Goal: Ask a question

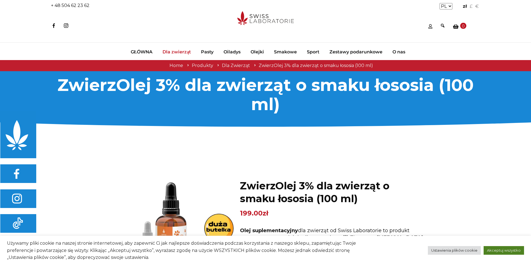
click at [506, 251] on link "Akceptuj wszystko" at bounding box center [503, 251] width 40 height 9
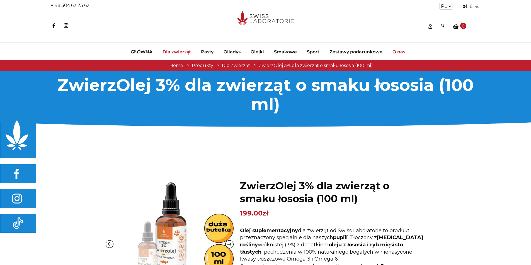
click at [397, 52] on span "O nas" at bounding box center [398, 52] width 13 height 6
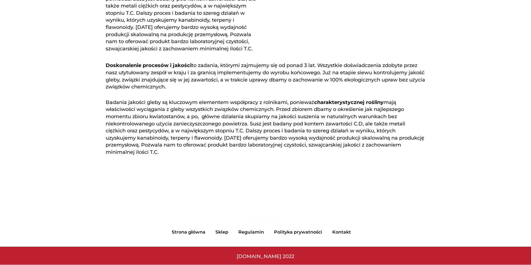
scroll to position [645, 0]
click at [338, 231] on link "Kontakt" at bounding box center [341, 233] width 29 height 6
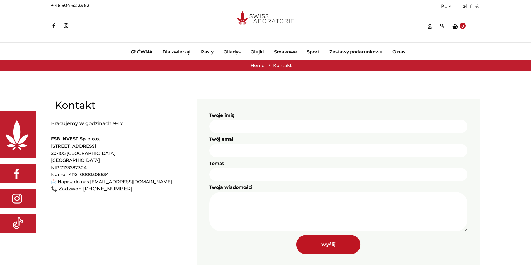
click at [276, 130] on input "Twoje imię" at bounding box center [338, 126] width 258 height 13
type input "[PERSON_NAME]"
click at [274, 148] on input "Twój email" at bounding box center [338, 150] width 258 height 13
type input "[EMAIL_ADDRESS][DOMAIN_NAME]"
click at [261, 178] on input "Temat" at bounding box center [338, 174] width 258 height 13
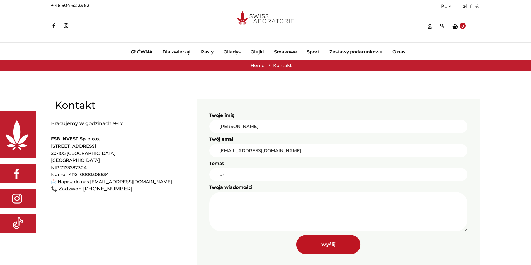
type input "p"
type input "b"
type input "zamówienie numer 11705"
click at [273, 203] on textarea "Twoja wiadomości" at bounding box center [338, 211] width 258 height 39
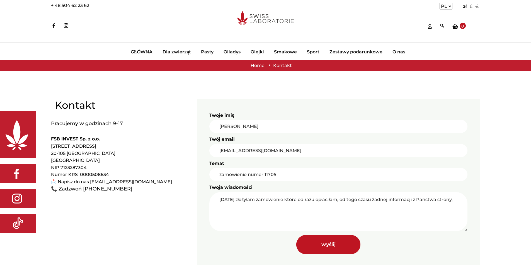
click at [237, 205] on textarea "[DATE] złożyłam zamówienie które od razu opłaciłam, od tego czasu żadnej inform…" at bounding box center [338, 211] width 258 height 39
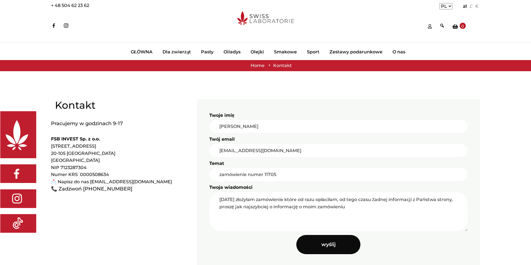
type textarea "[DATE] złożyłam zamówienie które od razu opłaciłam, od tego czasu żadnej inform…"
click at [339, 243] on input "Wyślij" at bounding box center [328, 244] width 64 height 19
